Goal: Task Accomplishment & Management: Manage account settings

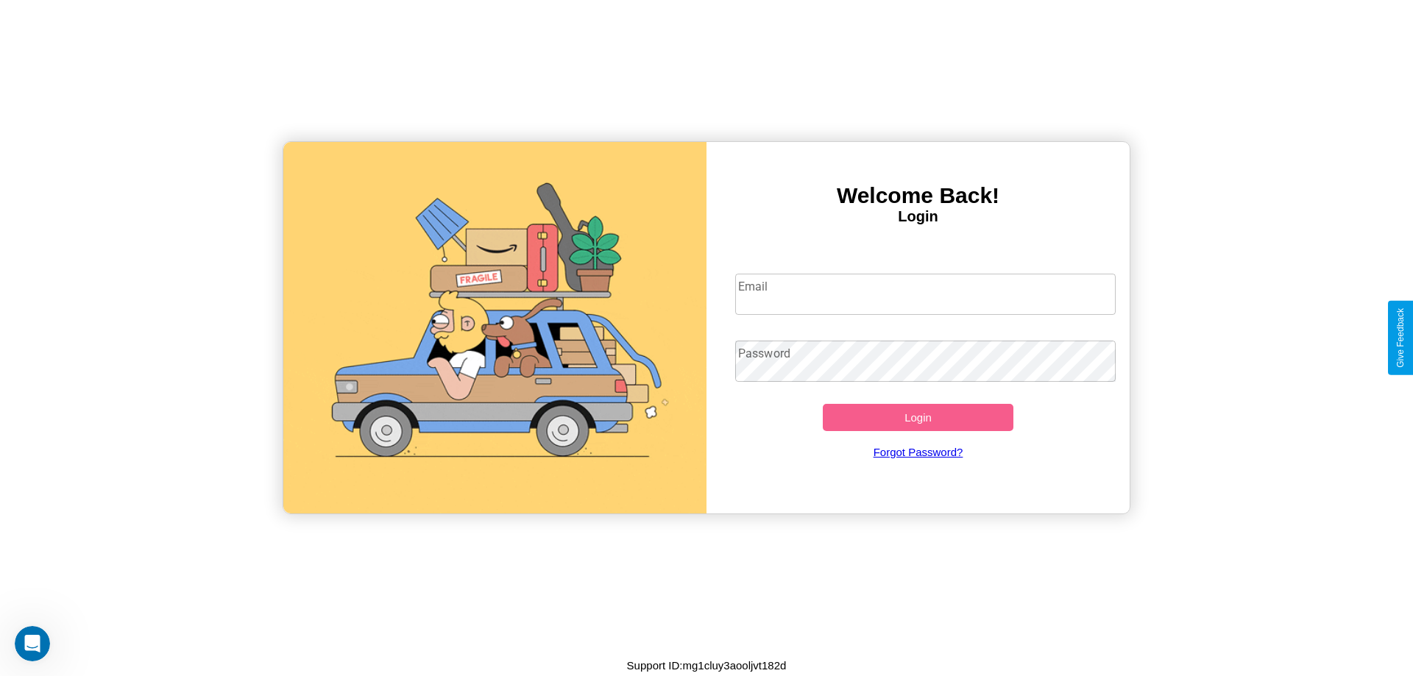
click at [925, 294] on input "Email" at bounding box center [925, 294] width 381 height 41
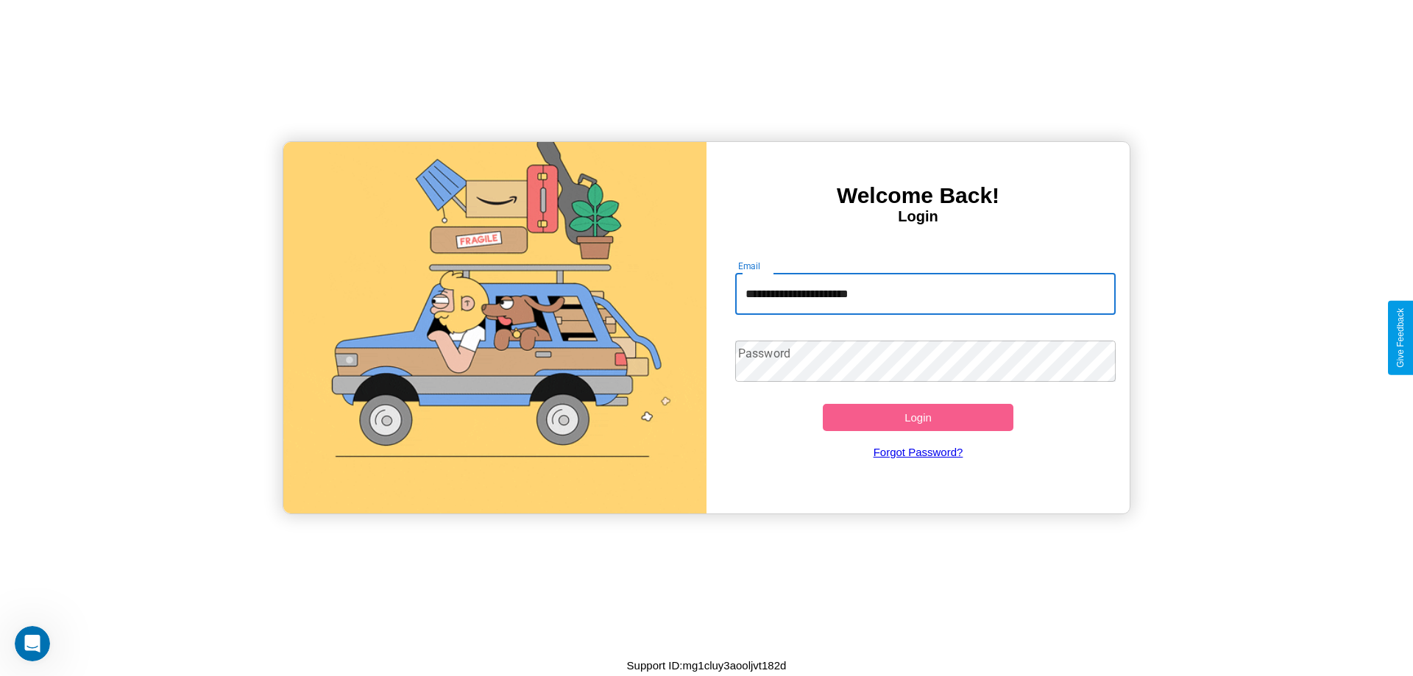
type input "**********"
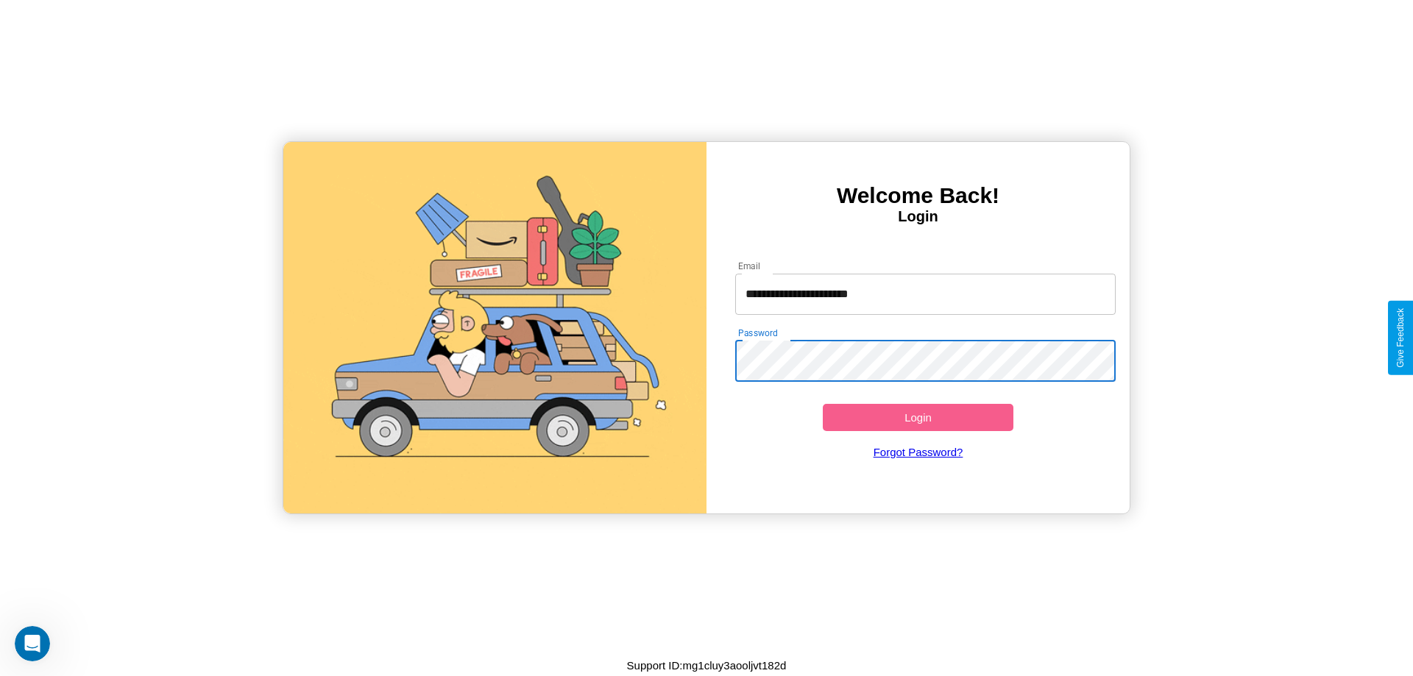
click at [918, 417] on button "Login" at bounding box center [918, 417] width 191 height 27
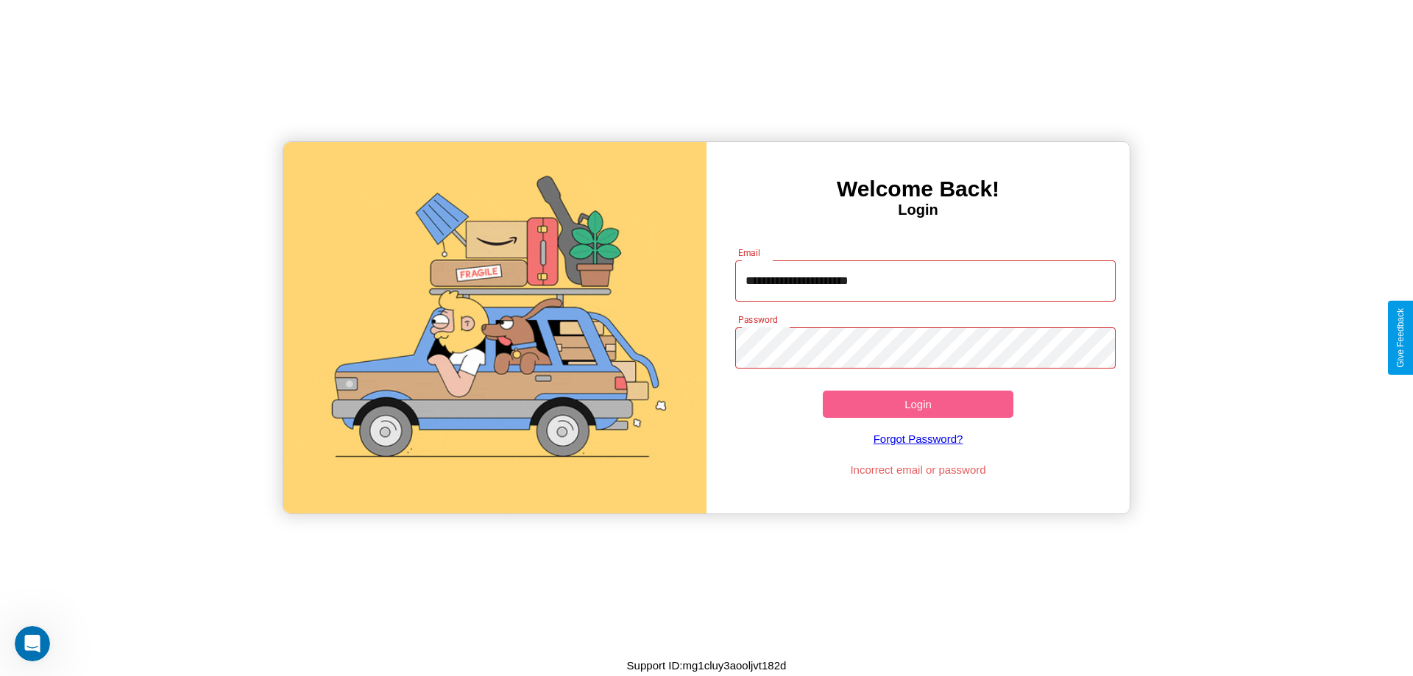
click at [918, 404] on button "Login" at bounding box center [918, 404] width 191 height 27
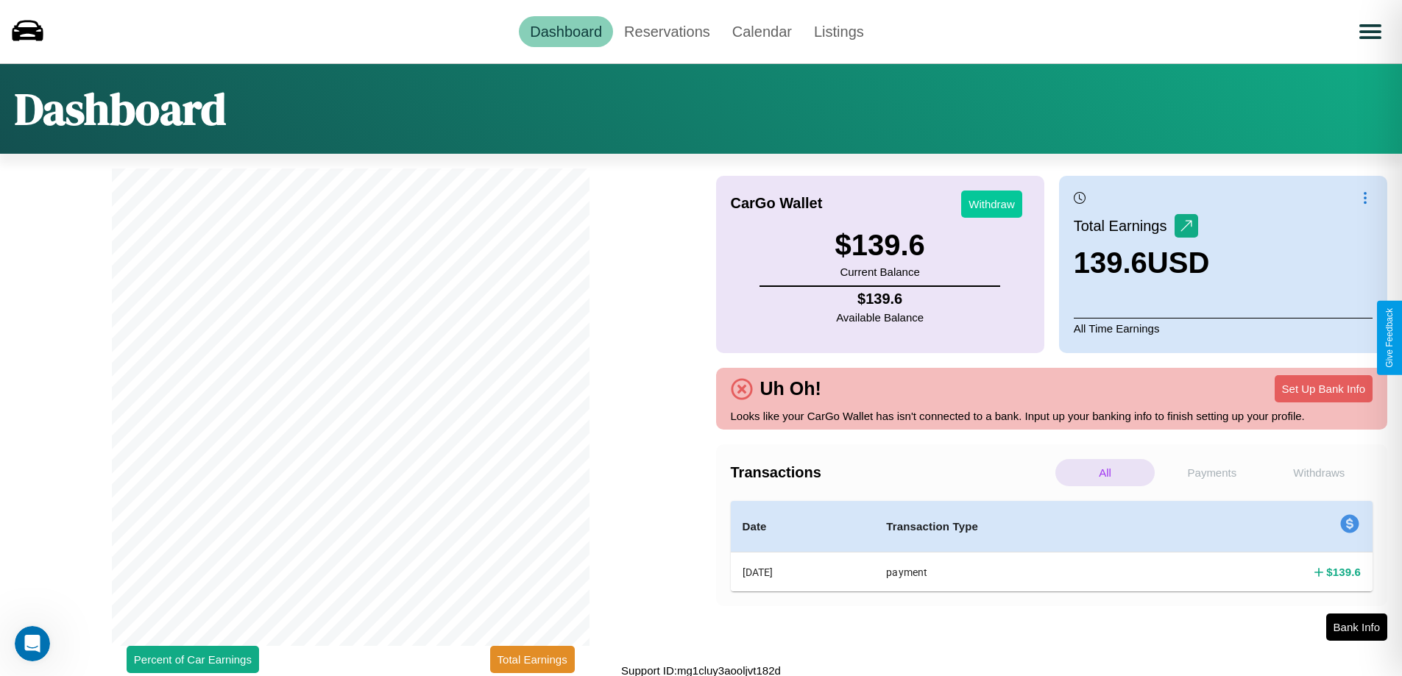
click at [991, 204] on button "Withdraw" at bounding box center [991, 204] width 61 height 27
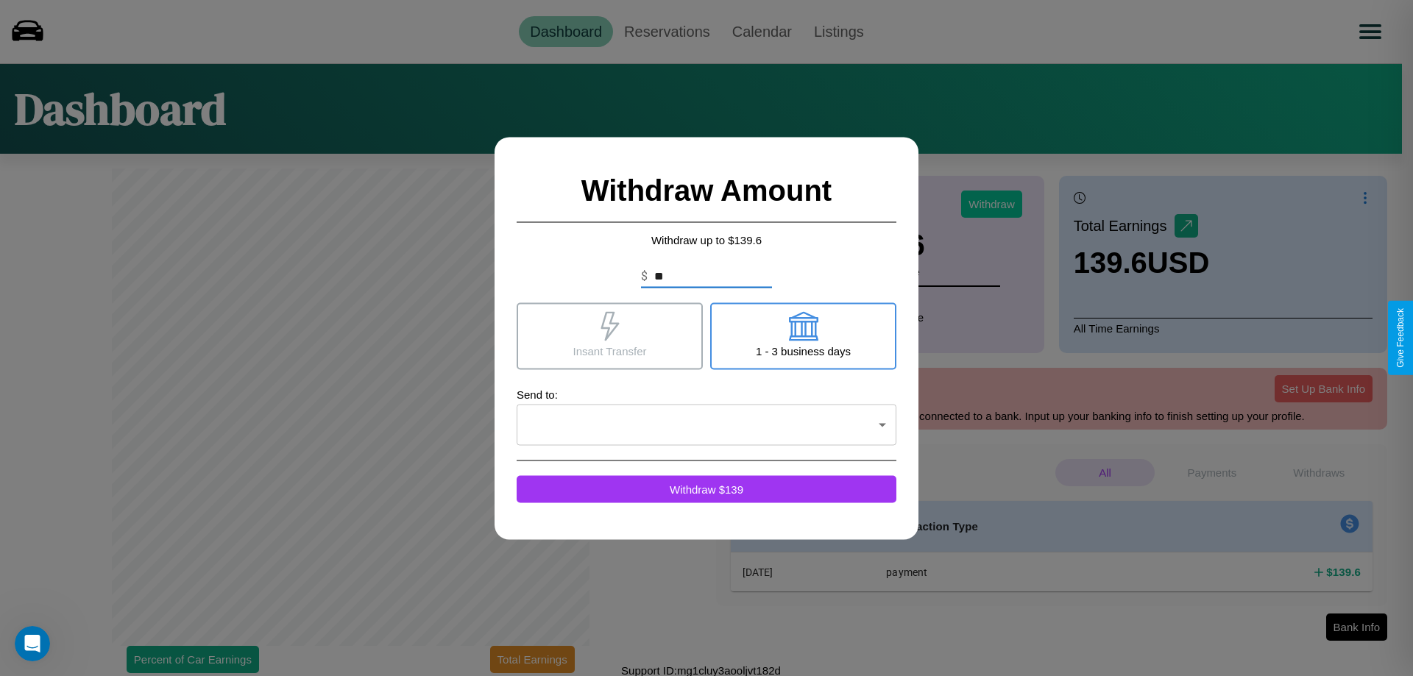
type input "*"
click at [803, 336] on icon at bounding box center [802, 325] width 29 height 29
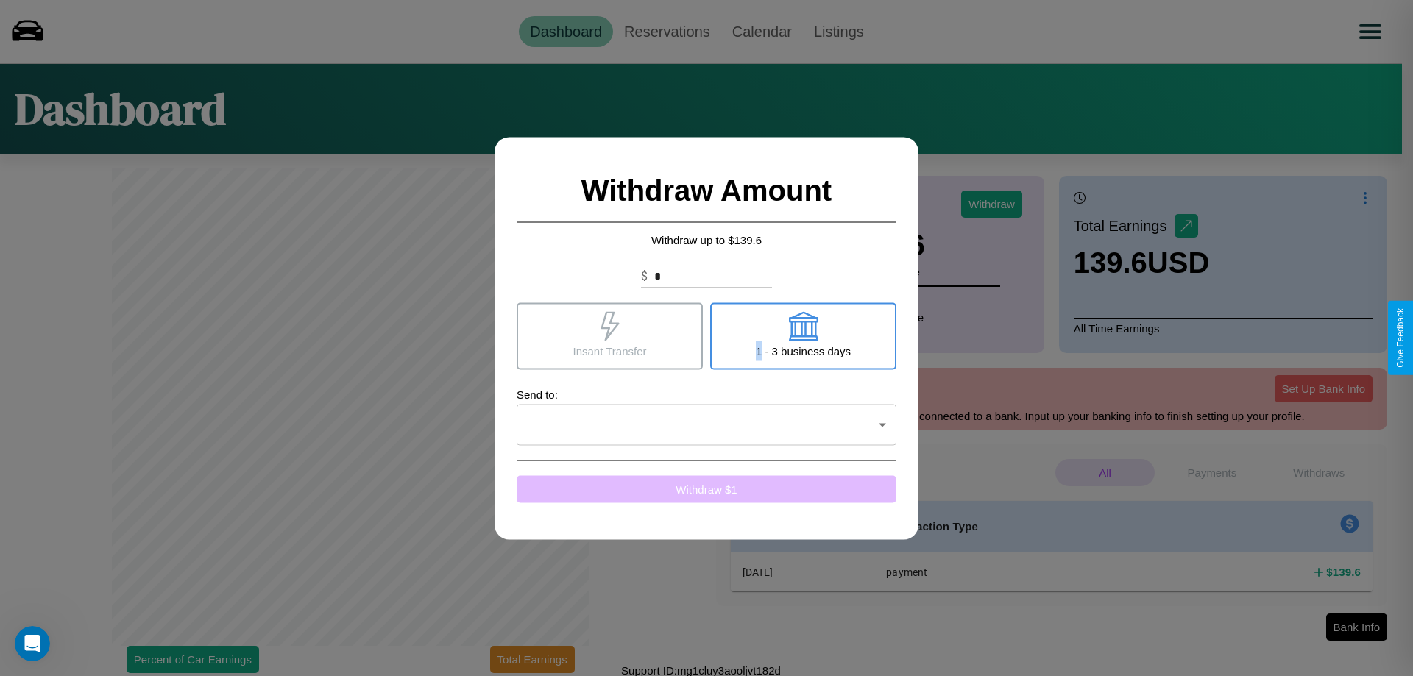
click at [706, 489] on button "Withdraw $ 1" at bounding box center [707, 488] width 380 height 27
